Goal: Find specific page/section: Find specific page/section

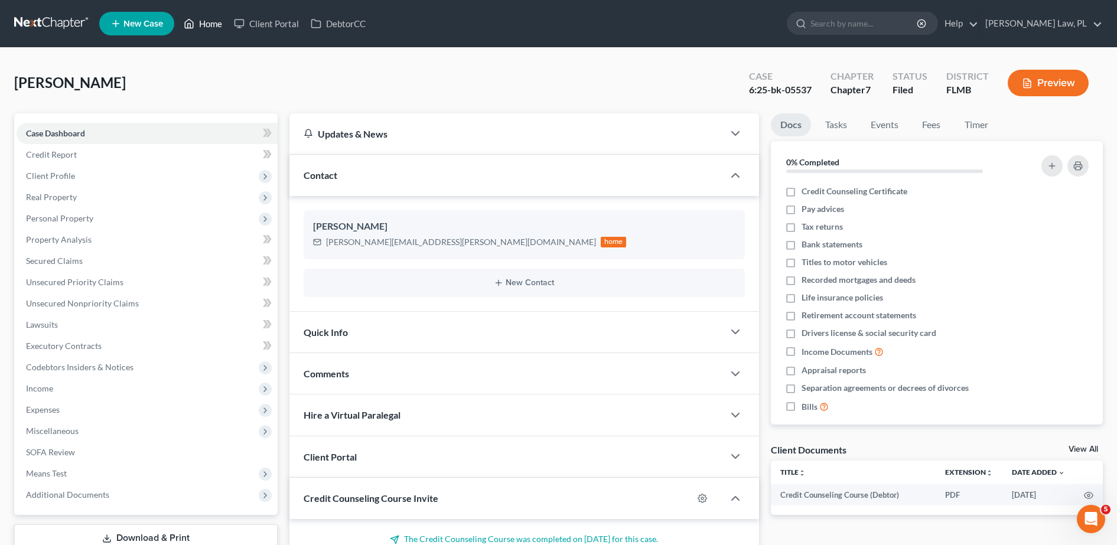
click at [204, 16] on link "Home" at bounding box center [203, 23] width 50 height 21
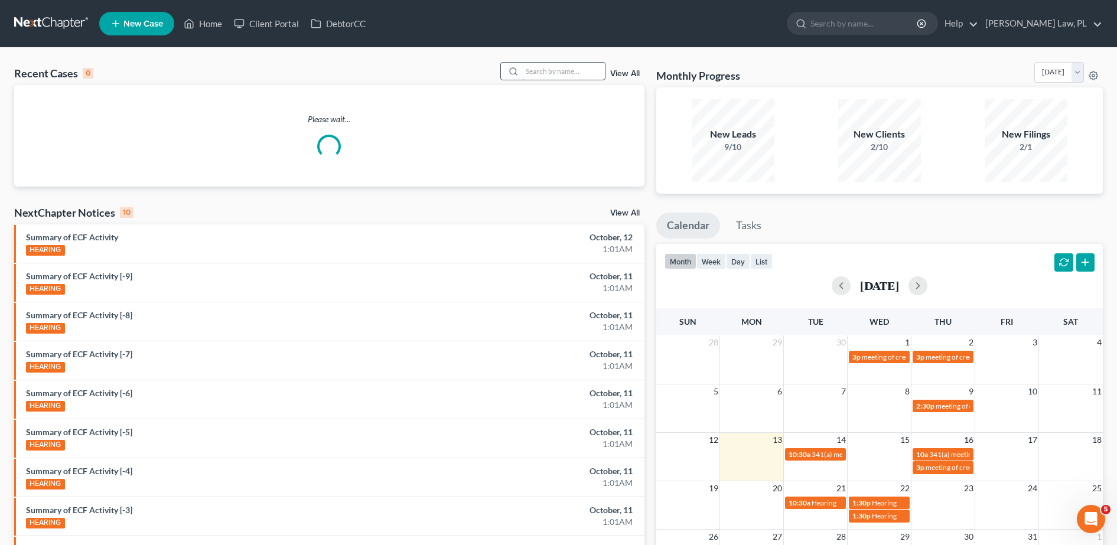
click at [569, 76] on input "search" at bounding box center [563, 71] width 83 height 17
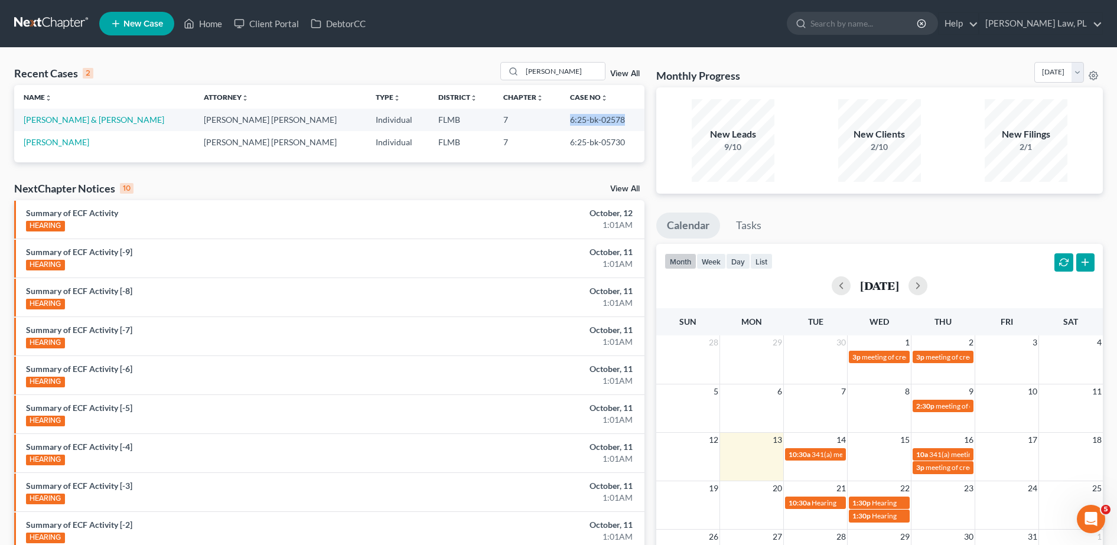
drag, startPoint x: 548, startPoint y: 122, endPoint x: 615, endPoint y: 122, distance: 67.4
click at [615, 122] on td "6:25-bk-02578" at bounding box center [602, 120] width 83 height 22
drag, startPoint x: 615, startPoint y: 122, endPoint x: 464, endPoint y: 66, distance: 161.3
click at [464, 66] on div "Recent Cases 2 [PERSON_NAME] View All" at bounding box center [329, 73] width 630 height 23
type input "[PERSON_NAME]"
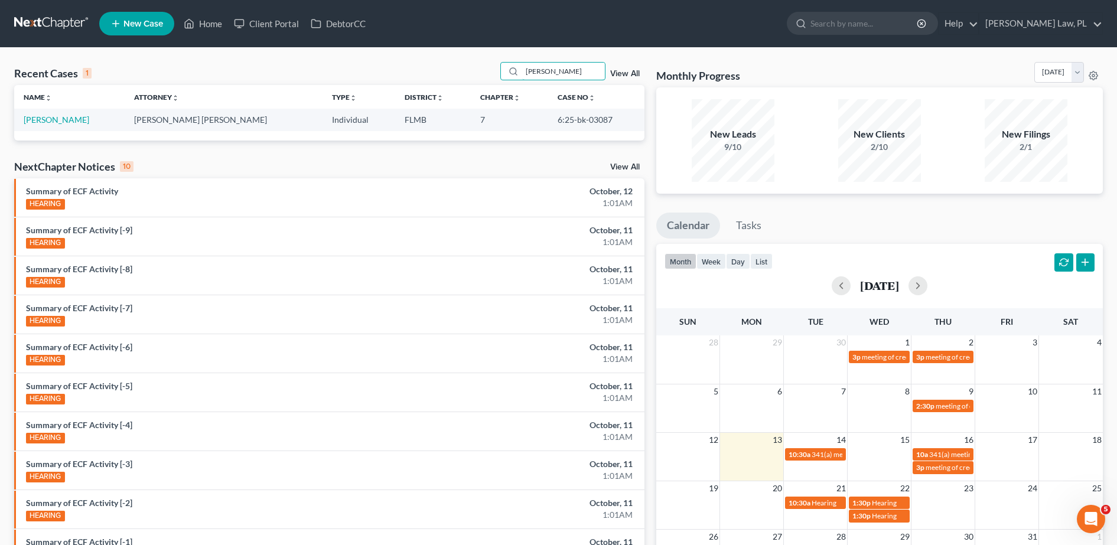
drag, startPoint x: 515, startPoint y: 67, endPoint x: 482, endPoint y: 67, distance: 32.5
click at [482, 67] on div "Recent Cases 1 [PERSON_NAME] View All" at bounding box center [329, 73] width 630 height 23
type input "polizzi"
drag, startPoint x: 530, startPoint y: 117, endPoint x: 629, endPoint y: 120, distance: 98.7
click at [629, 120] on td "6:25-bk-03085" at bounding box center [596, 120] width 96 height 22
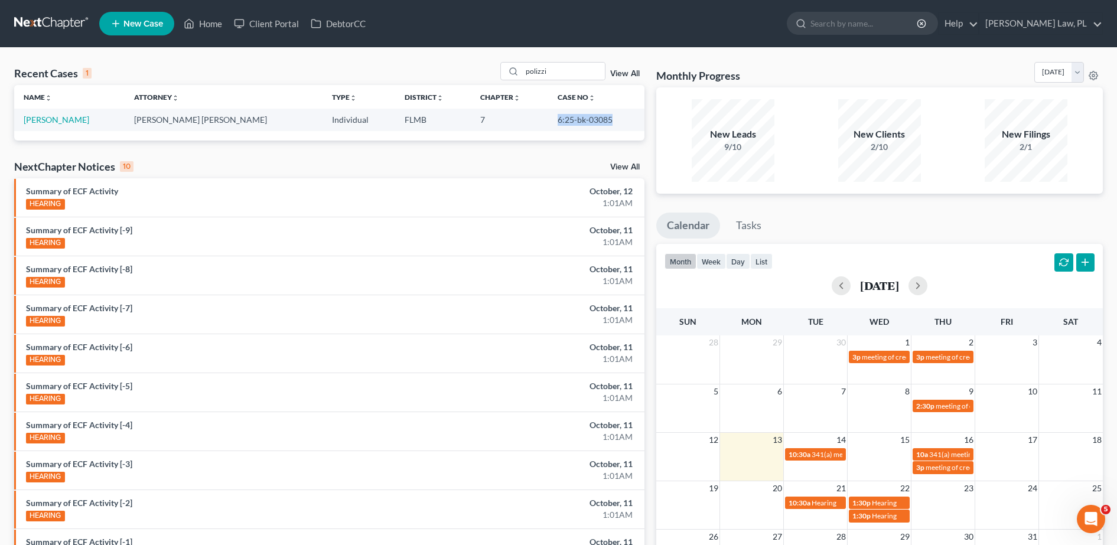
copy td "6:25-bk-03085"
drag, startPoint x: 594, startPoint y: 68, endPoint x: 363, endPoint y: 87, distance: 231.8
click at [363, 87] on div "Recent Cases 1 polizzi View All Name unfold_more expand_more expand_less Attorn…" at bounding box center [329, 101] width 630 height 79
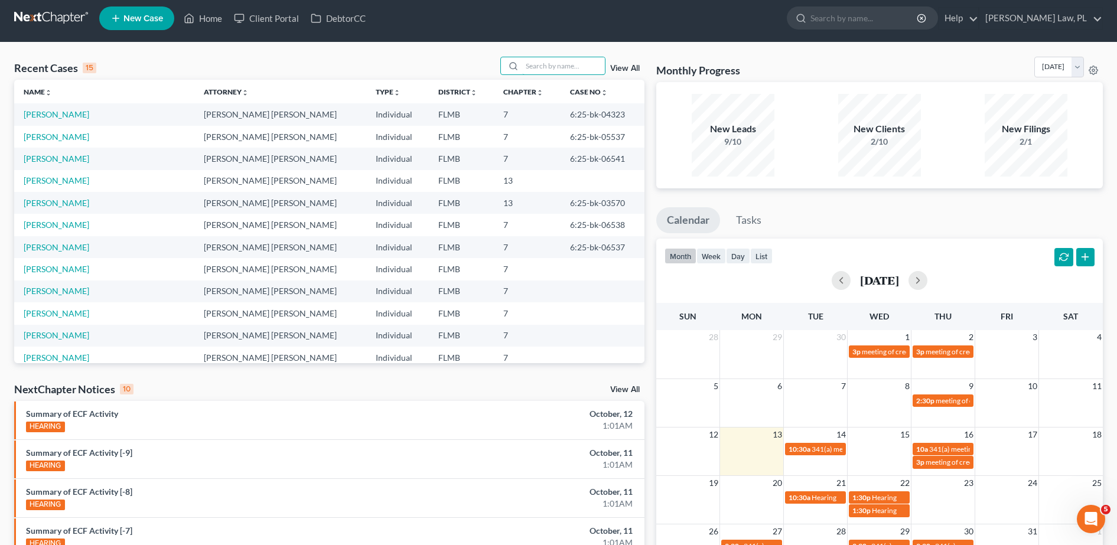
scroll to position [5, 0]
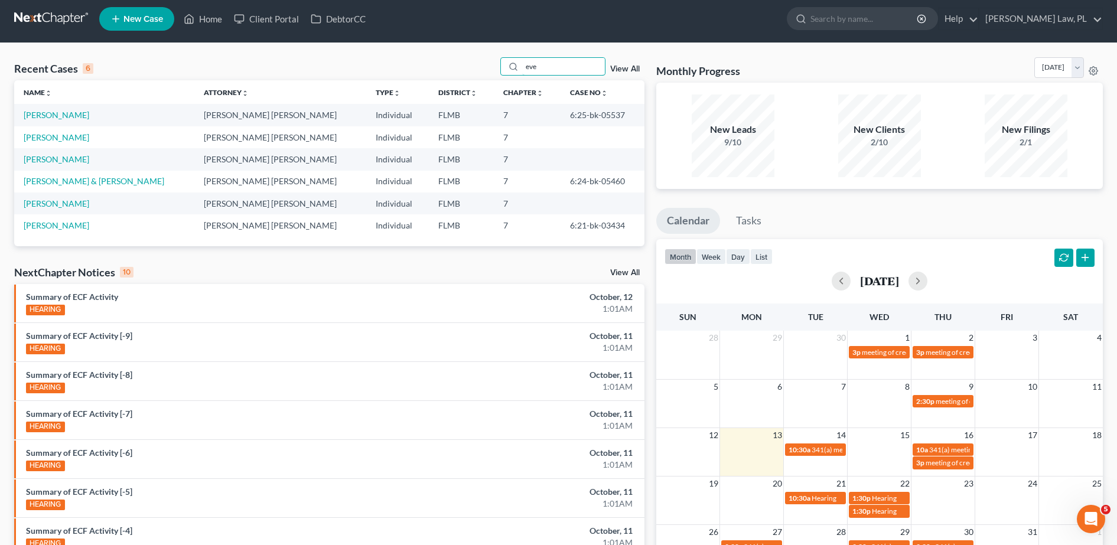
type input "eve"
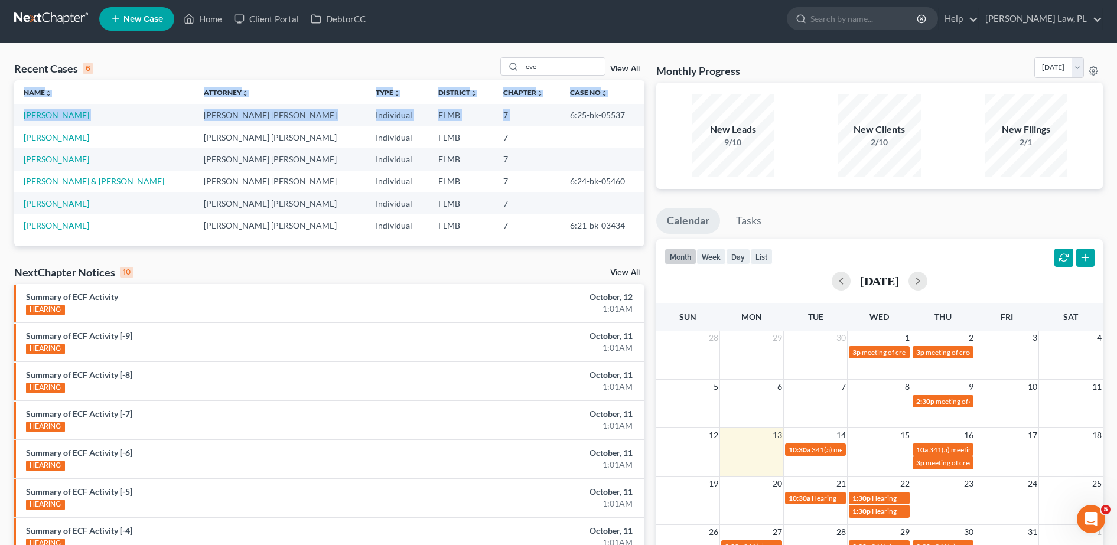
drag, startPoint x: 555, startPoint y: 108, endPoint x: 645, endPoint y: 103, distance: 89.9
click at [645, 103] on div "Recent Cases 6 eve View All Name unfold_more expand_more expand_less Attorney u…" at bounding box center [329, 374] width 642 height 635
click at [561, 112] on td "6:25-bk-05537" at bounding box center [602, 115] width 83 height 22
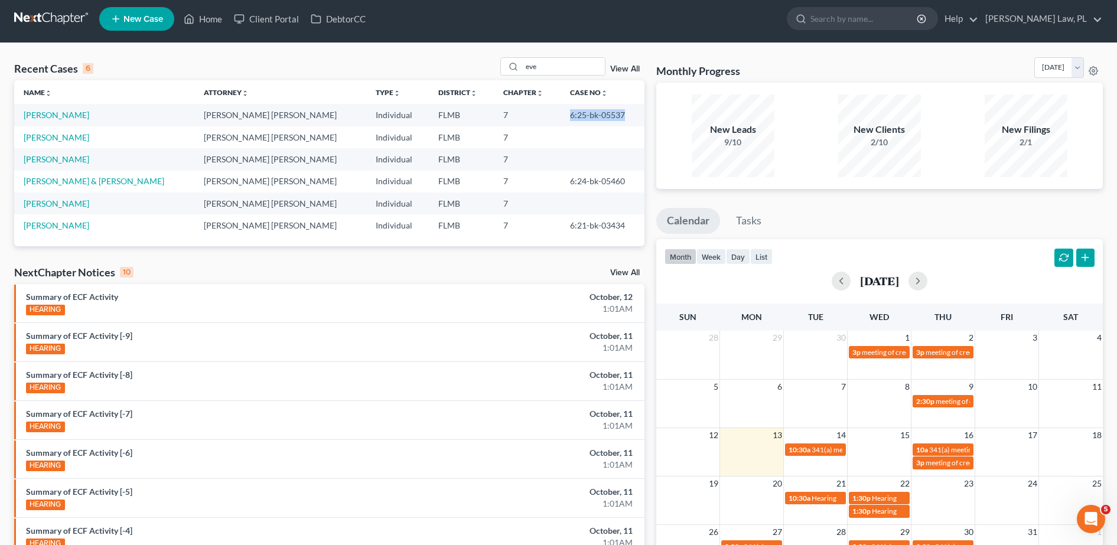
drag, startPoint x: 555, startPoint y: 115, endPoint x: 629, endPoint y: 111, distance: 73.4
click at [629, 111] on td "6:25-bk-05537" at bounding box center [602, 115] width 83 height 22
copy td "6:25-bk-05537"
